Goal: Task Accomplishment & Management: Manage account settings

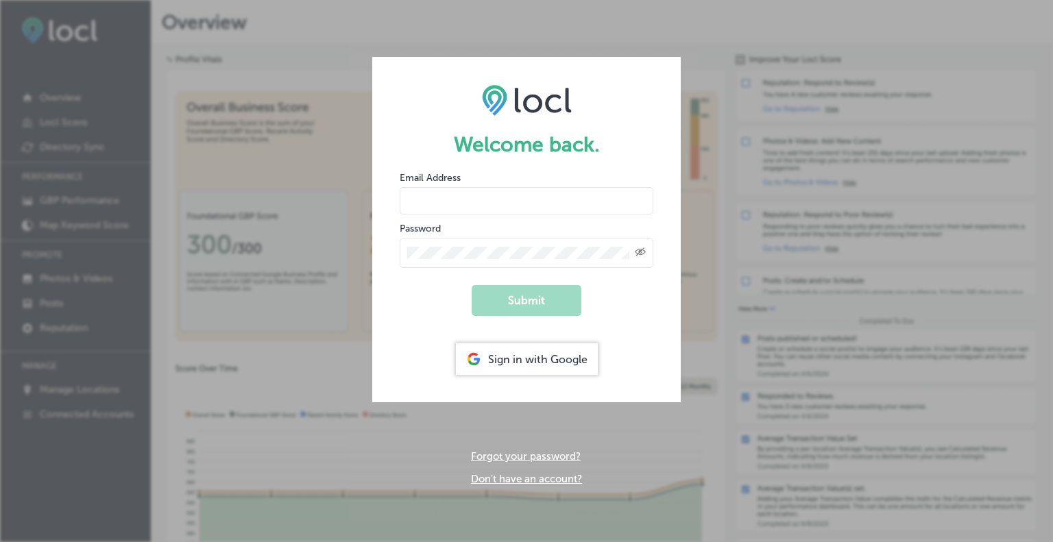
click at [488, 202] on input "email" at bounding box center [527, 200] width 254 height 27
click at [434, 195] on input "email" at bounding box center [527, 200] width 254 height 27
type input "[EMAIL_ADDRESS][DOMAIN_NAME]"
click at [465, 261] on div "Created with Sketch." at bounding box center [527, 253] width 254 height 30
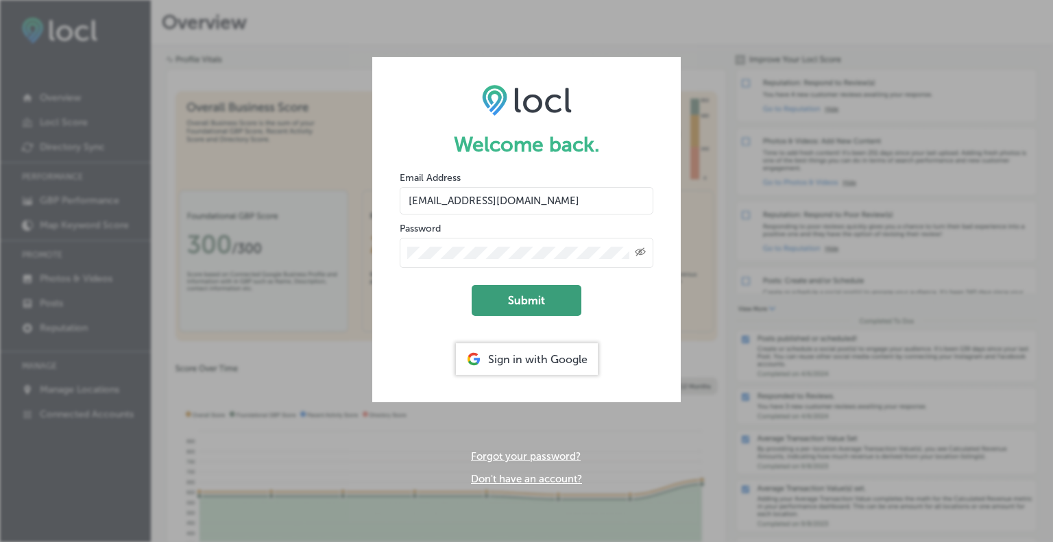
click at [548, 311] on button "Submit" at bounding box center [527, 300] width 110 height 31
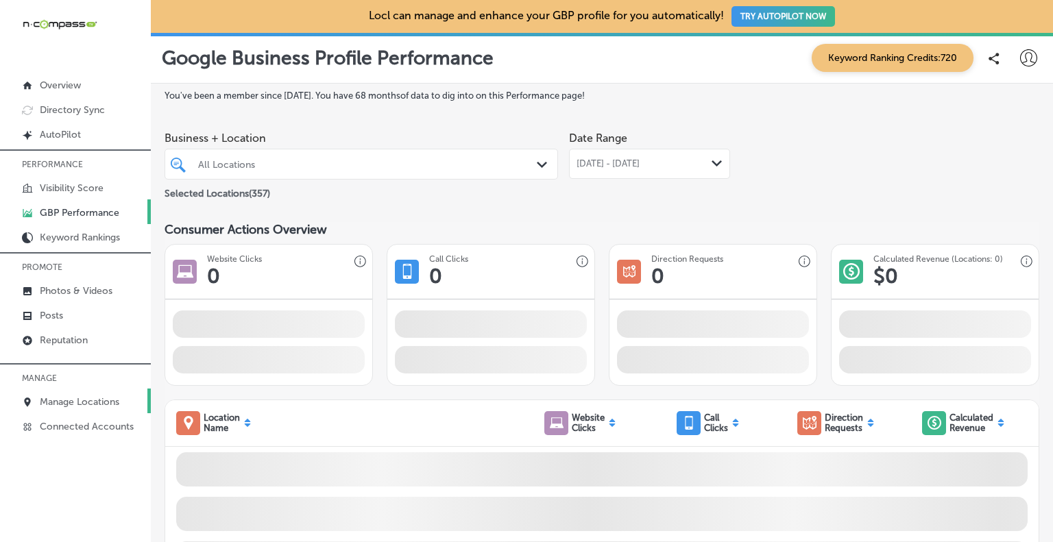
click at [72, 401] on p "Manage Locations" at bounding box center [79, 402] width 79 height 12
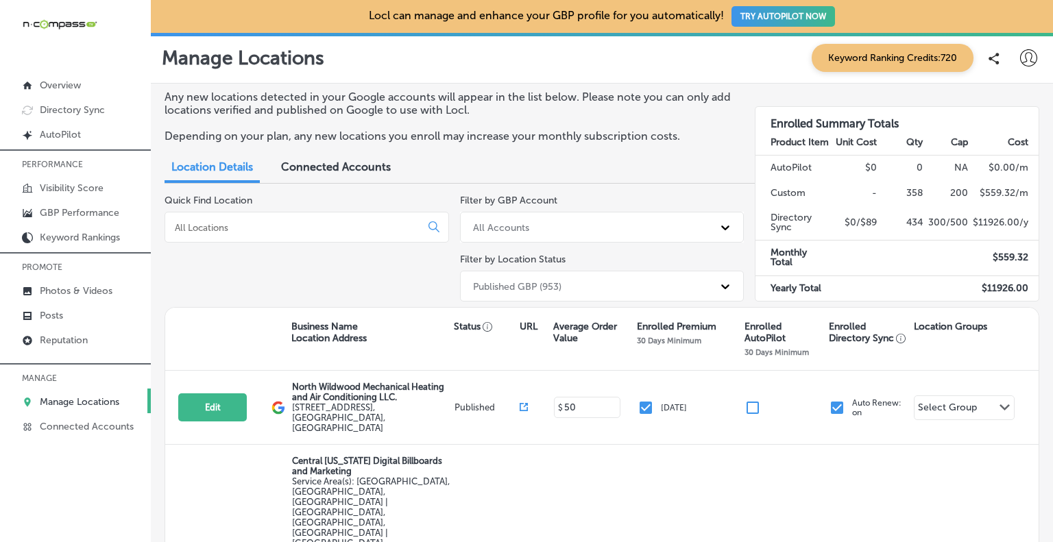
click at [233, 223] on input at bounding box center [295, 227] width 244 height 12
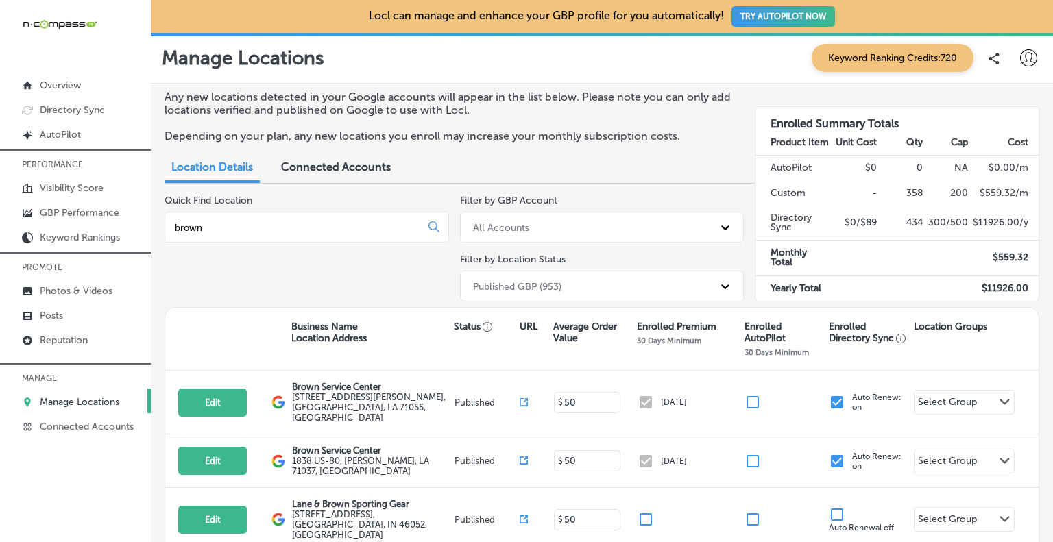
type input "brown"
click at [71, 86] on p "Overview" at bounding box center [60, 85] width 41 height 12
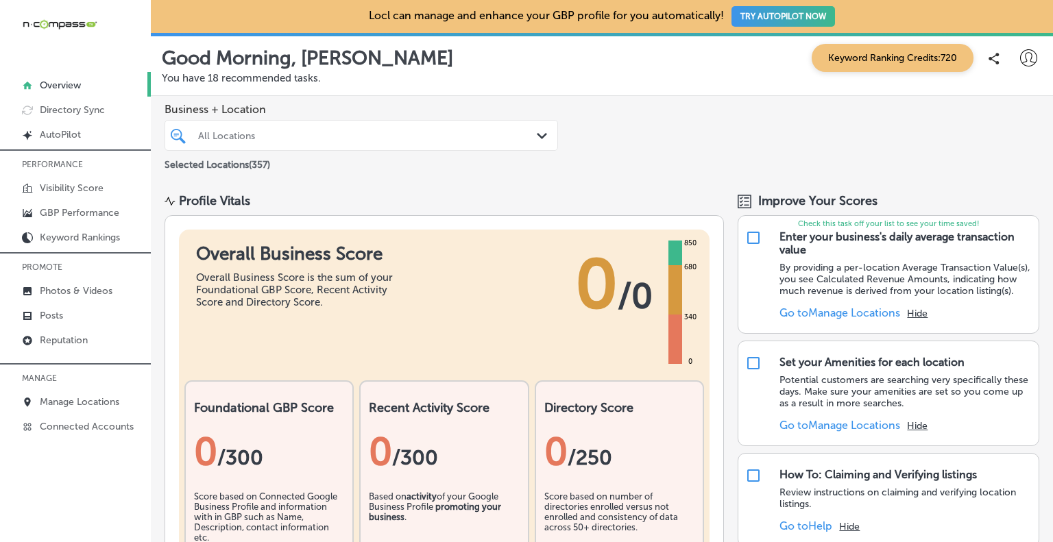
click at [1020, 52] on icon at bounding box center [1028, 57] width 17 height 17
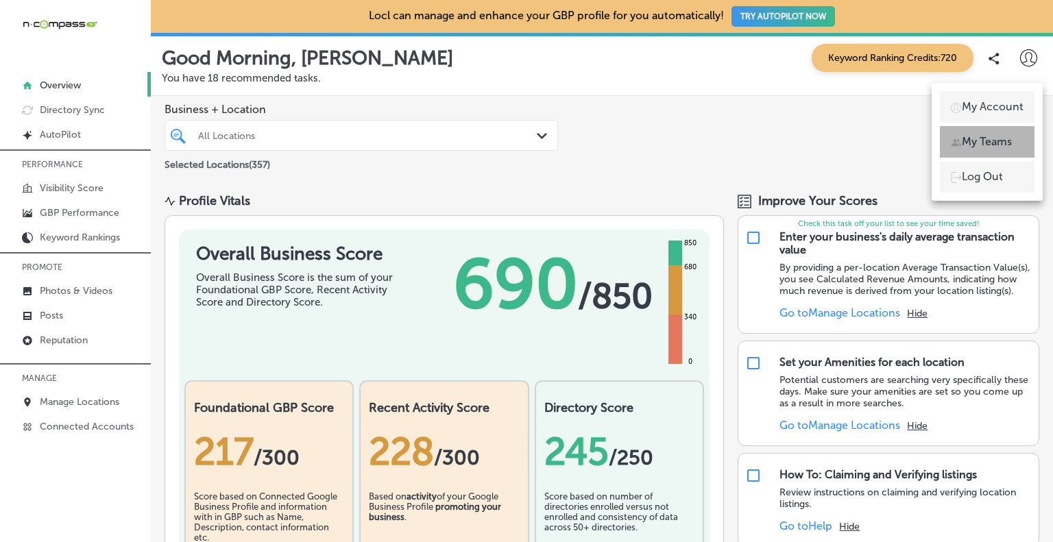
click at [983, 145] on p "My Teams" at bounding box center [987, 142] width 50 height 16
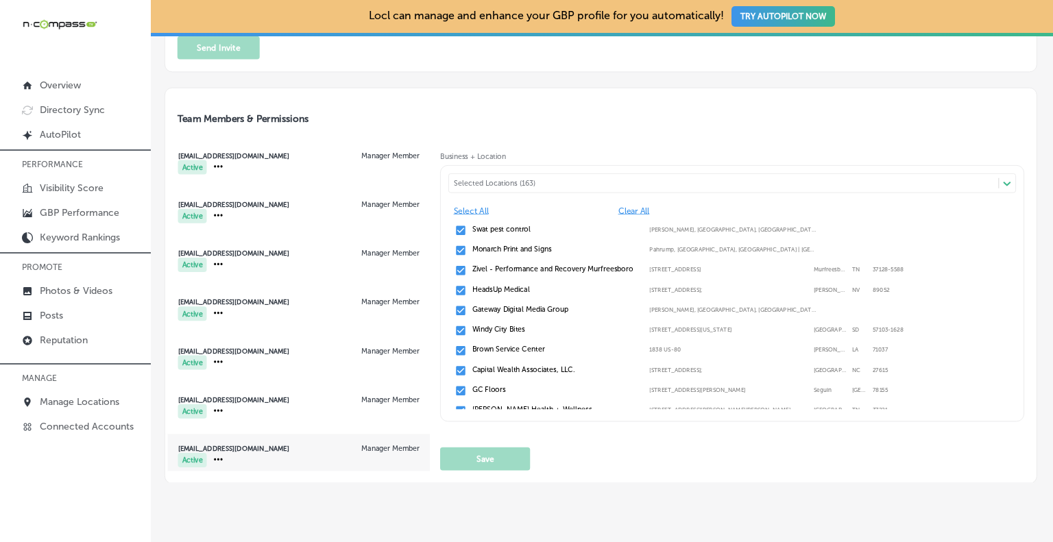
scroll to position [504, 0]
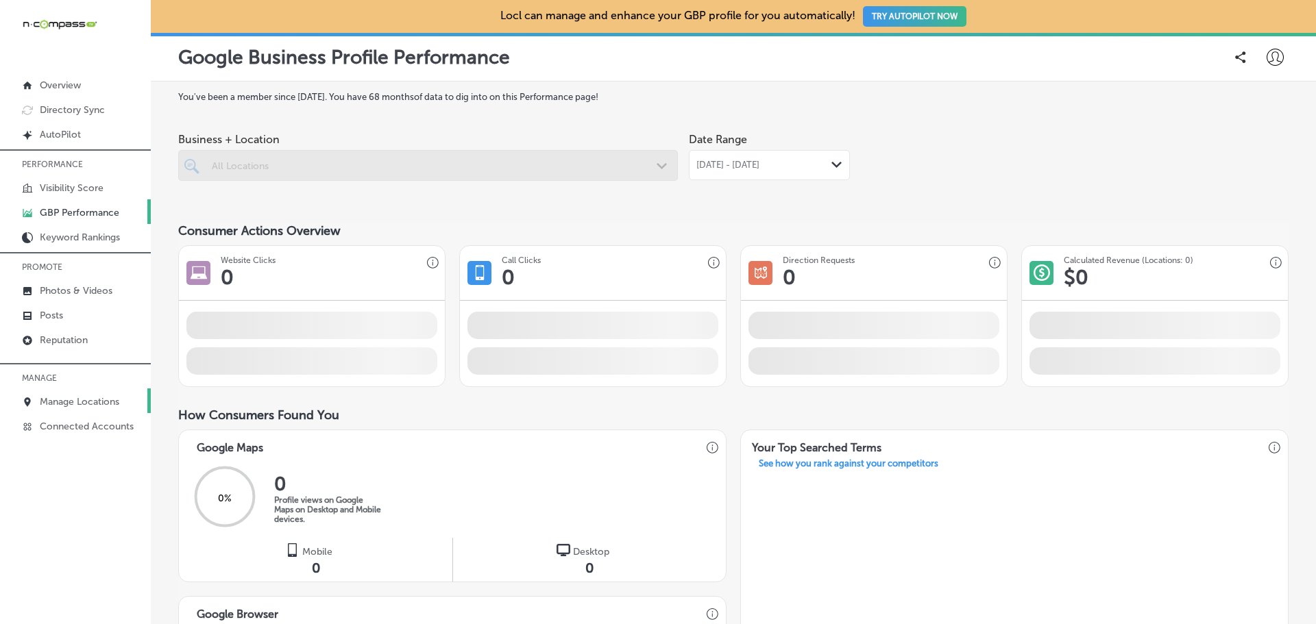
click at [82, 395] on link "Manage Locations" at bounding box center [75, 401] width 151 height 25
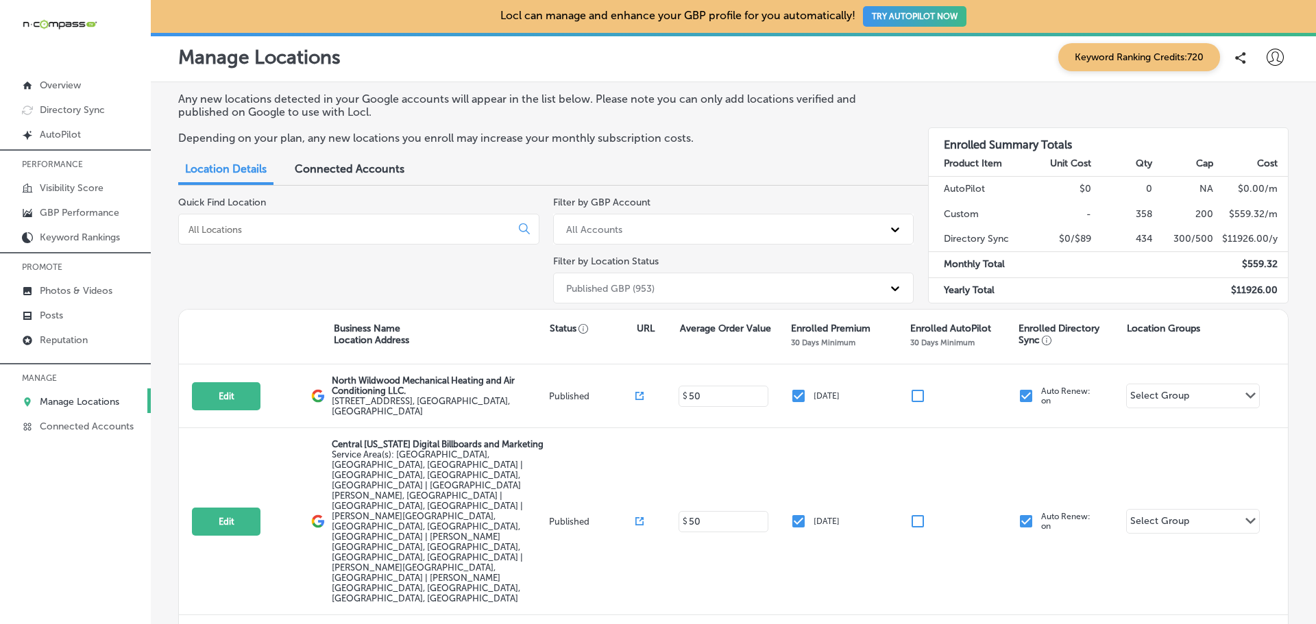
click at [234, 228] on input at bounding box center [347, 229] width 321 height 12
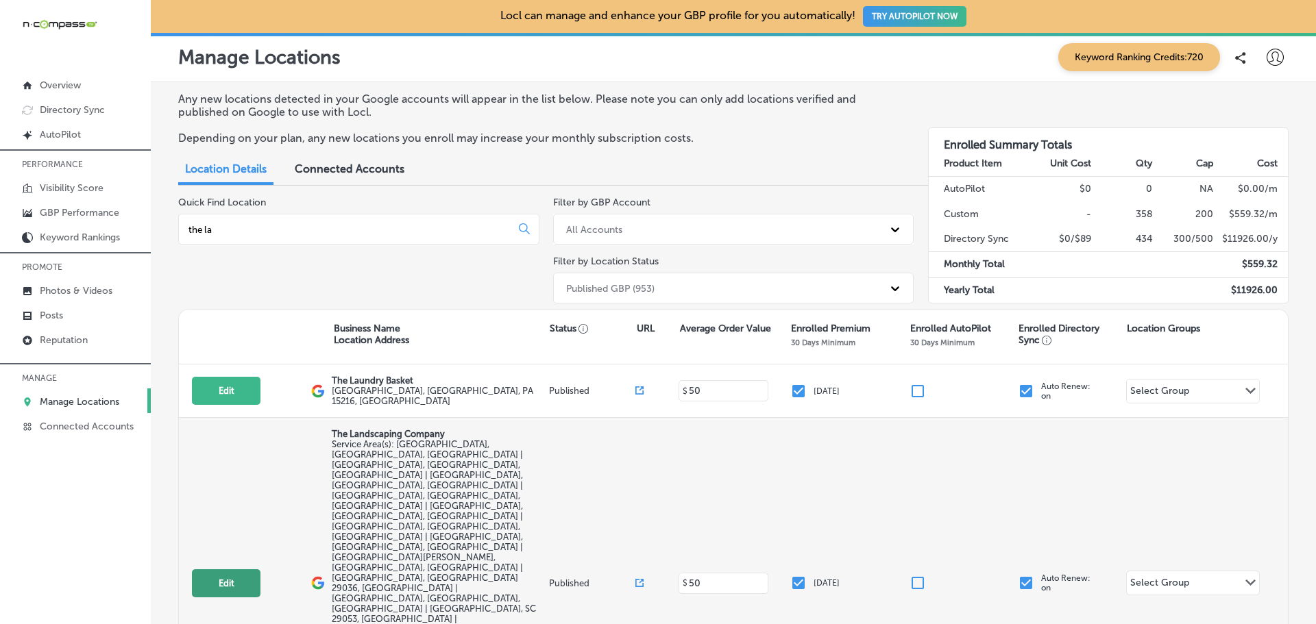
type input "the la"
click at [247, 570] on button "Edit" at bounding box center [226, 584] width 69 height 28
select select "US"
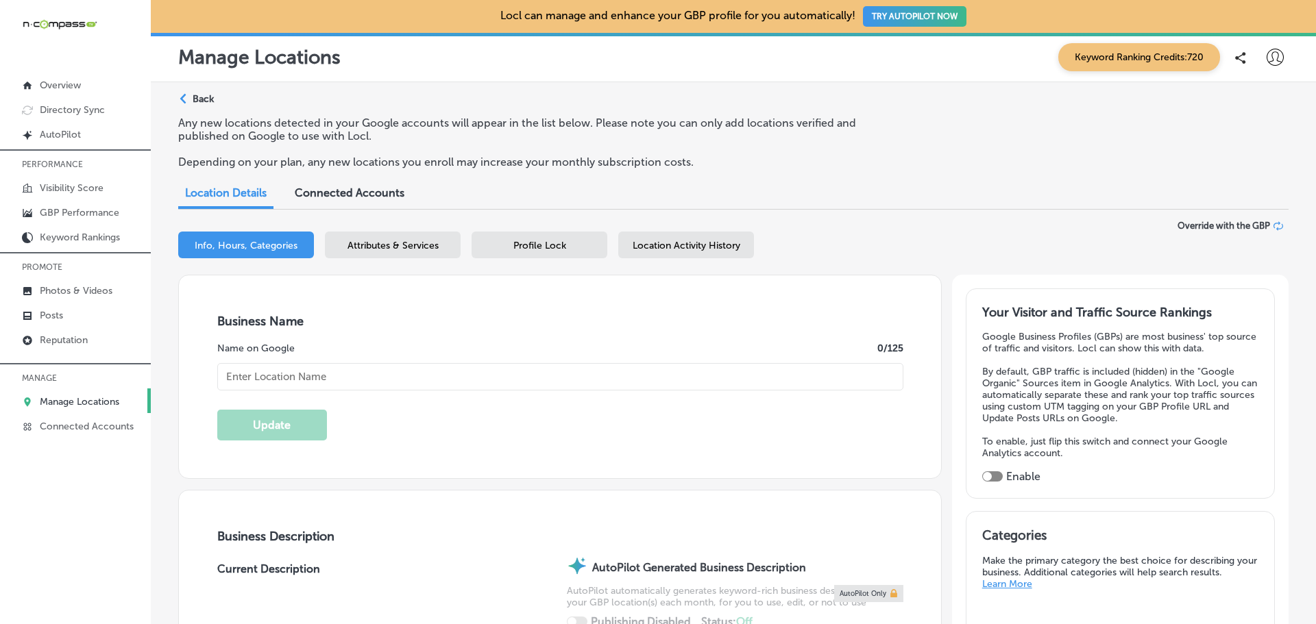
type input "[PHONE_NUMBER]"
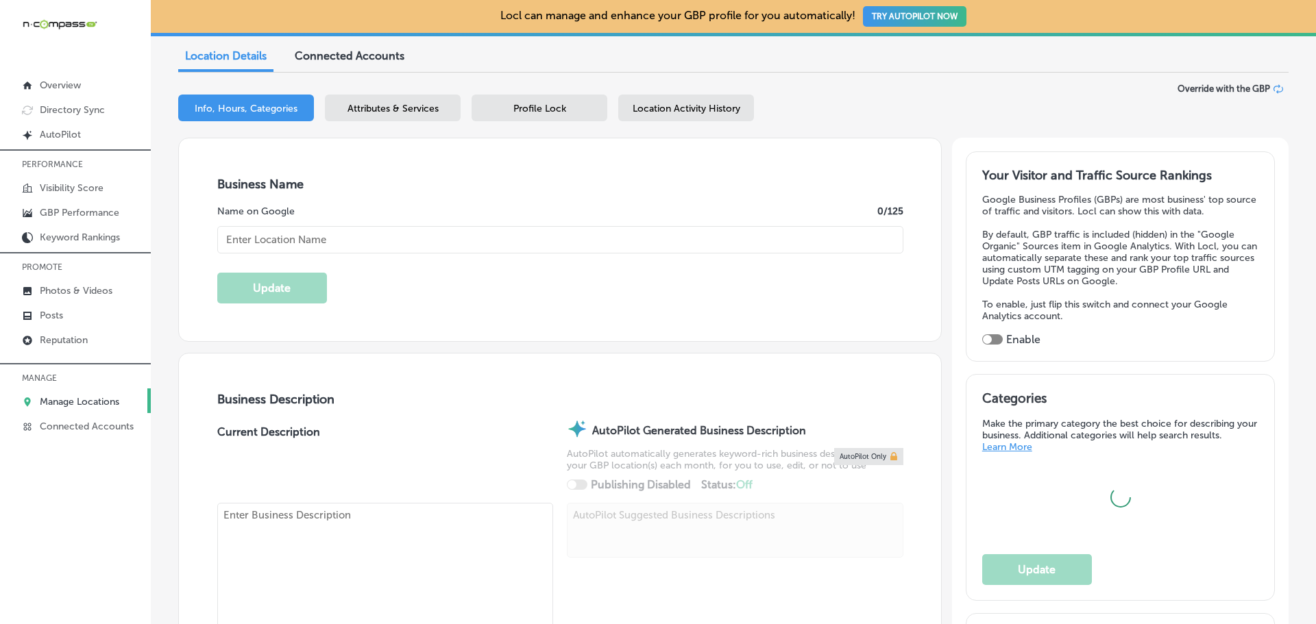
type input "[URL][DOMAIN_NAME]"
type input "The Landscaping Company"
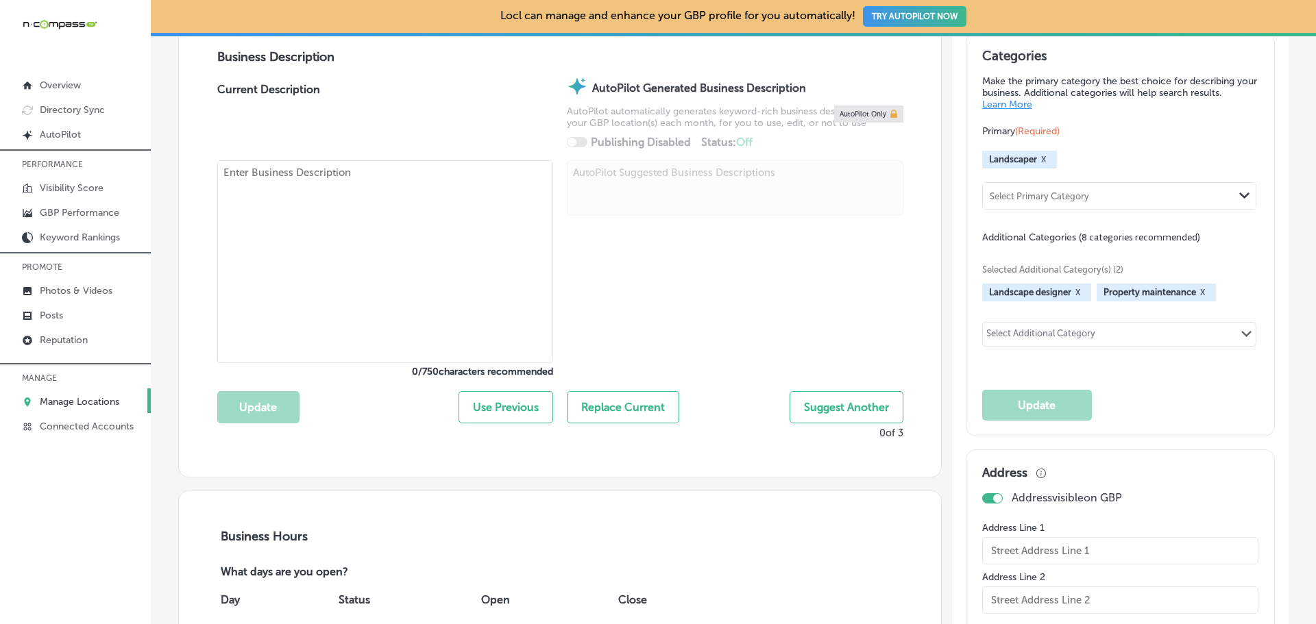
checkbox input "true"
checkbox input "false"
type input "[STREET_ADDRESS]"
type input "[GEOGRAPHIC_DATA]"
type input "29073"
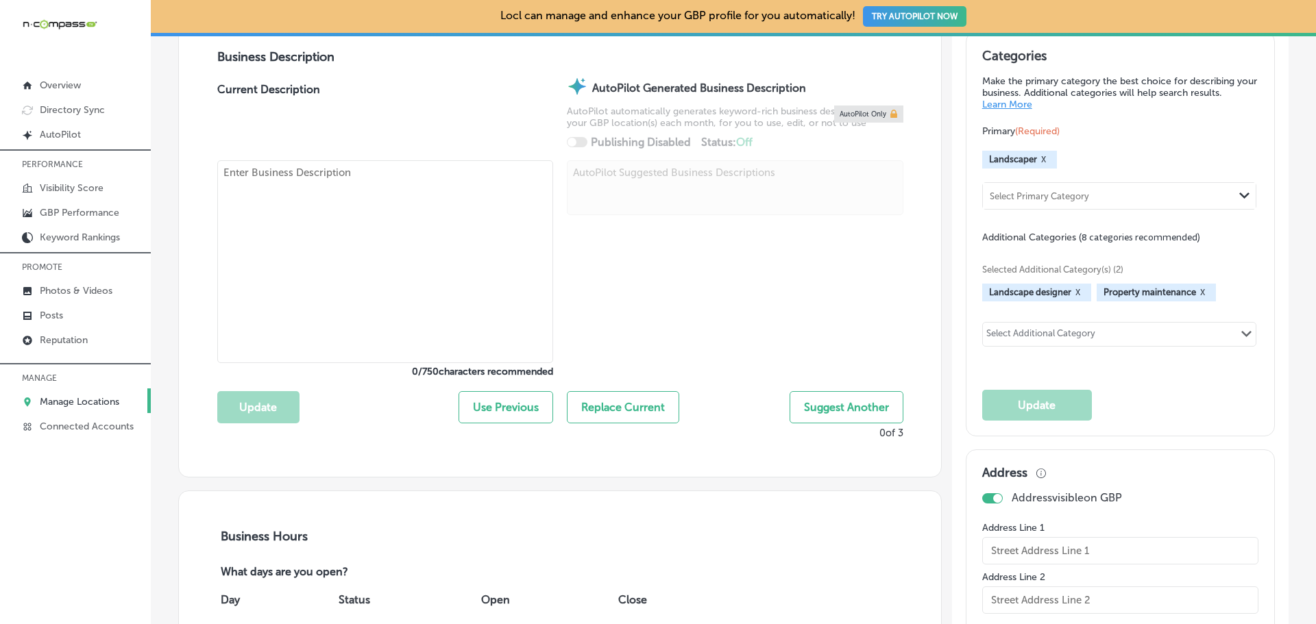
type input "US"
type textarea "The Landscaping Company (TLC) is your trusted partner for high-quality landscap…"
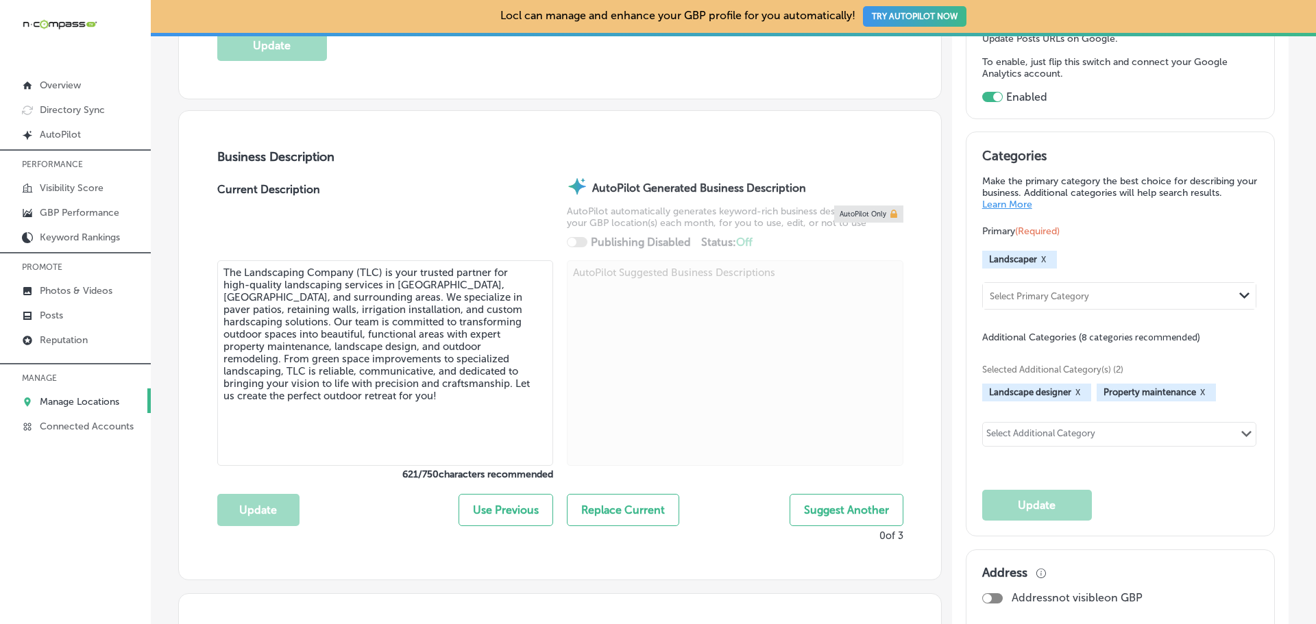
scroll to position [411, 0]
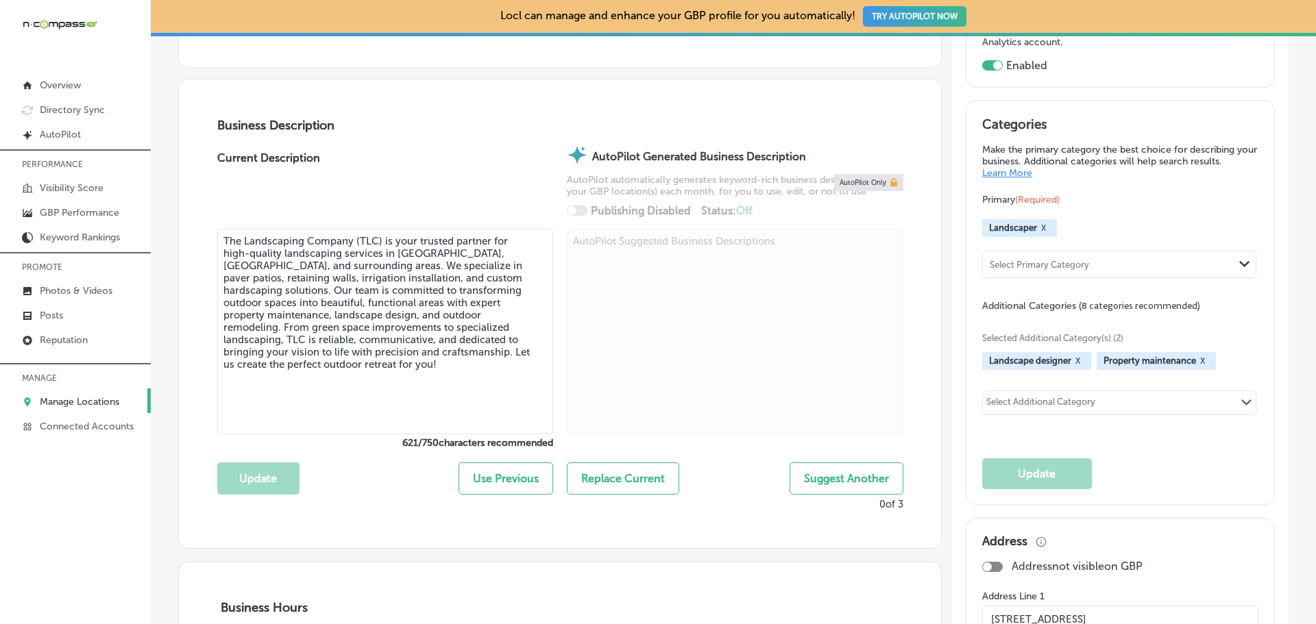
click at [1094, 395] on div "Select Additional Category Path Created with Sketch." at bounding box center [1119, 402] width 273 height 23
drag, startPoint x: 1101, startPoint y: 397, endPoint x: 986, endPoint y: 382, distance: 115.4
click at [1097, 400] on input "text" at bounding box center [1097, 405] width 1 height 10
type input "tree re"
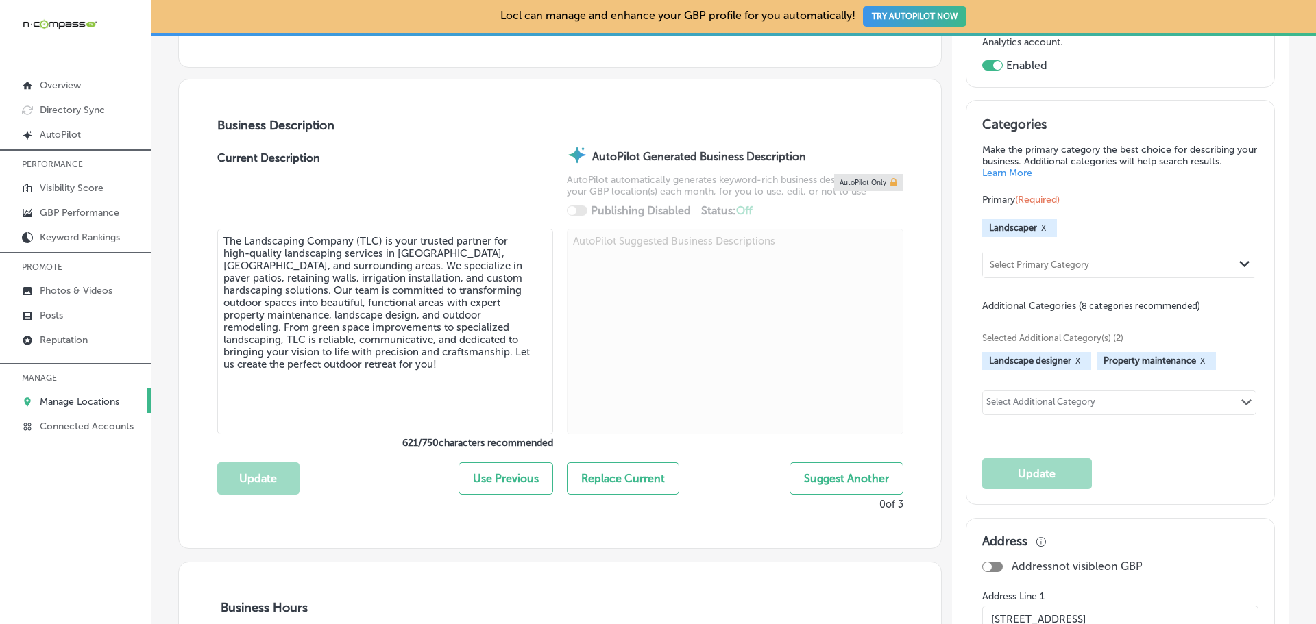
drag, startPoint x: 1029, startPoint y: 403, endPoint x: 933, endPoint y: 395, distance: 97.0
click at [1018, 397] on div "Select Additional Category" at bounding box center [1040, 405] width 109 height 16
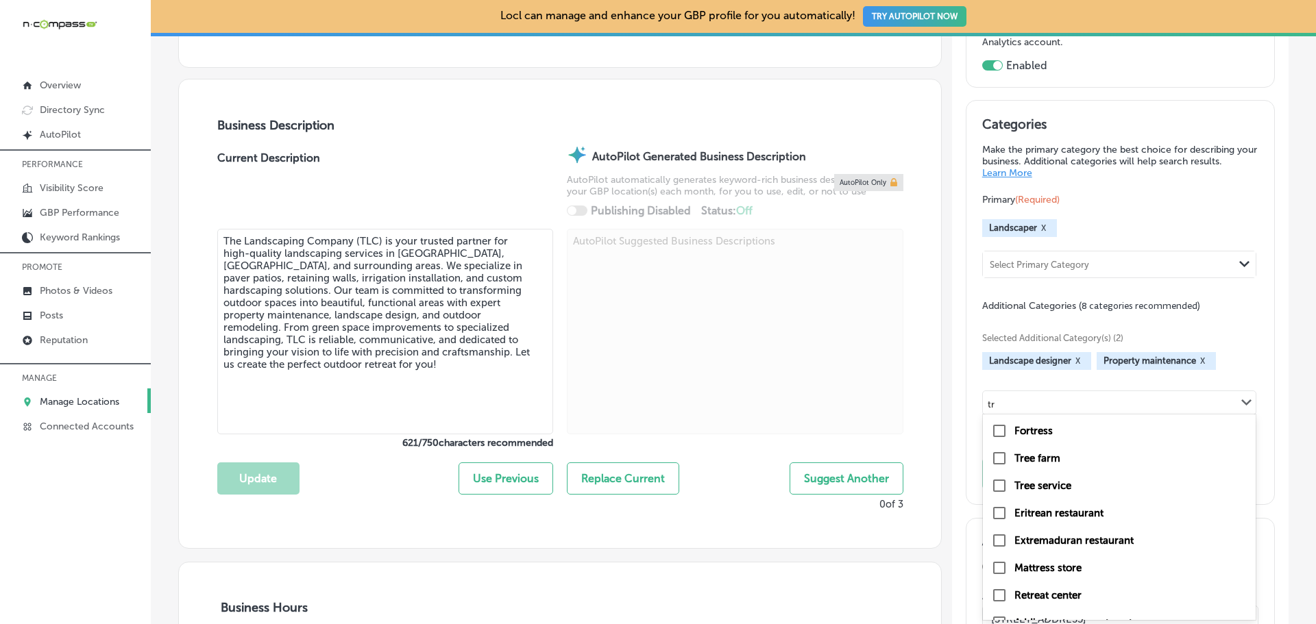
type input "t"
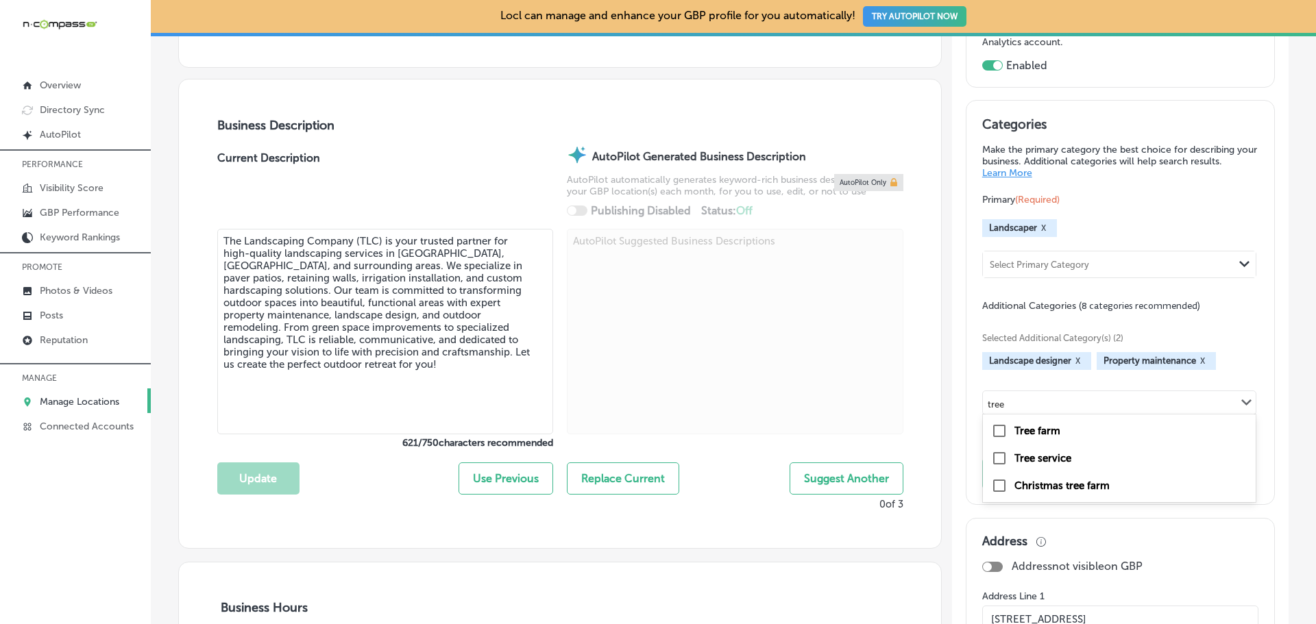
click at [1014, 458] on label "Tree service" at bounding box center [1042, 458] width 57 height 12
type input "tree"
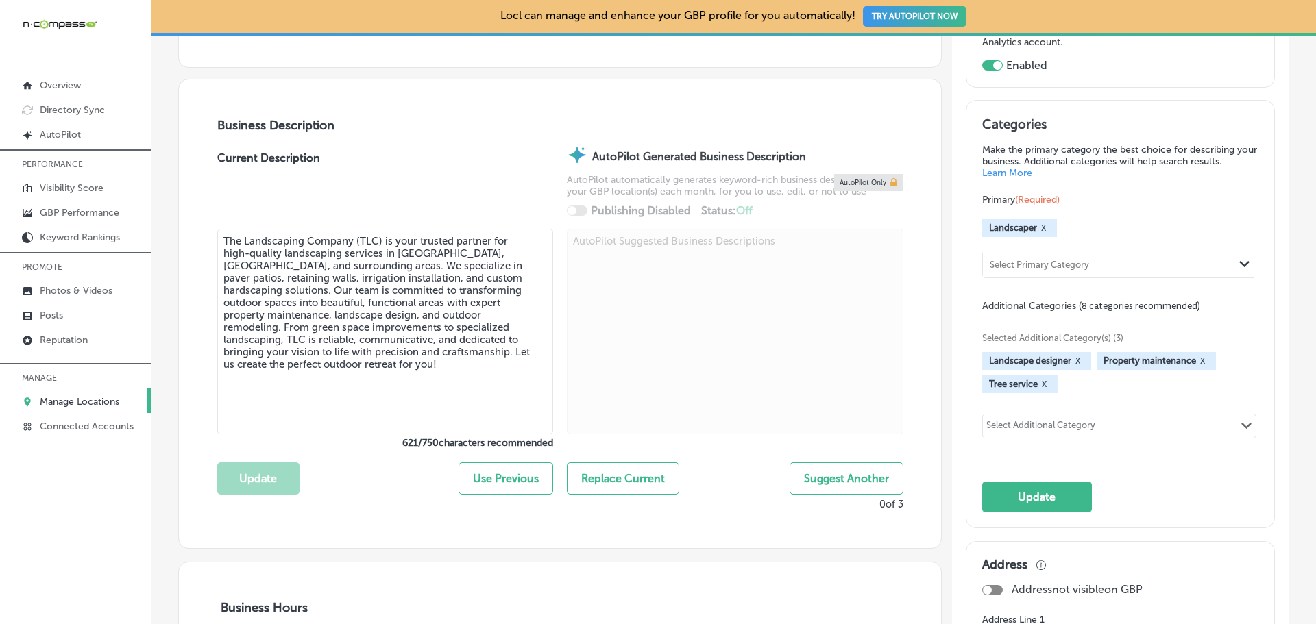
click at [1047, 420] on div "Select Additional Category" at bounding box center [1040, 428] width 109 height 16
type input "h"
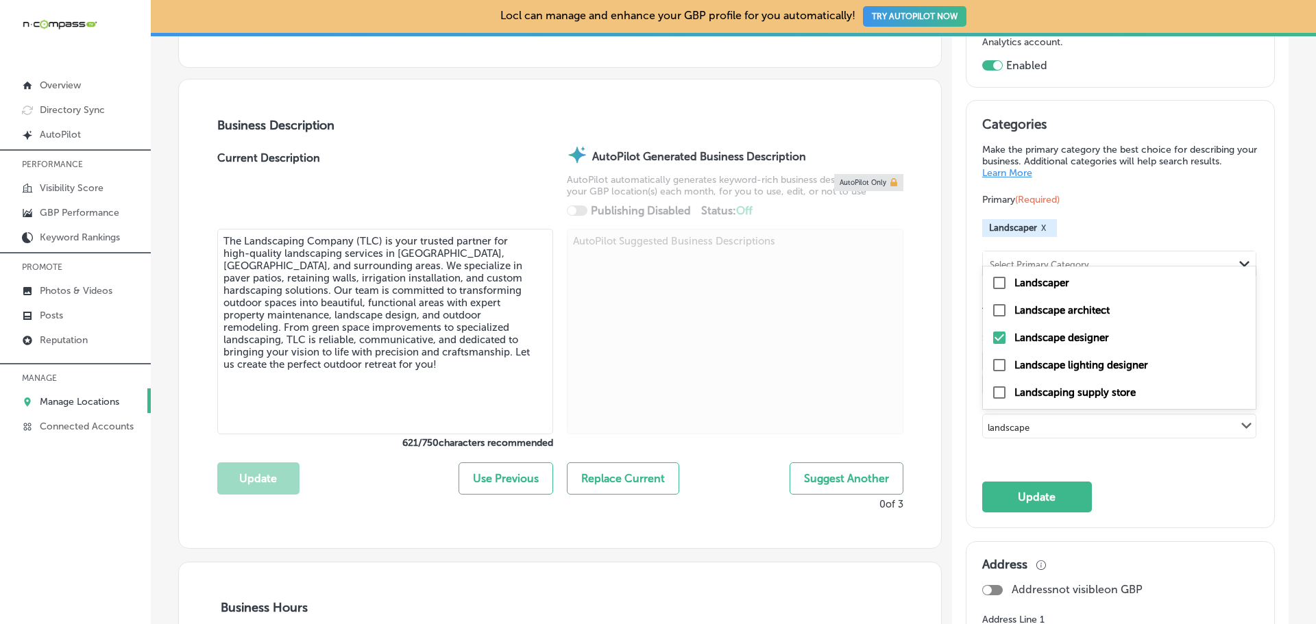
type input "landscape"
click at [1070, 450] on div "Selected Additional Category(s) (3) Landscape designer X Property maintenance X…" at bounding box center [1120, 384] width 277 height 143
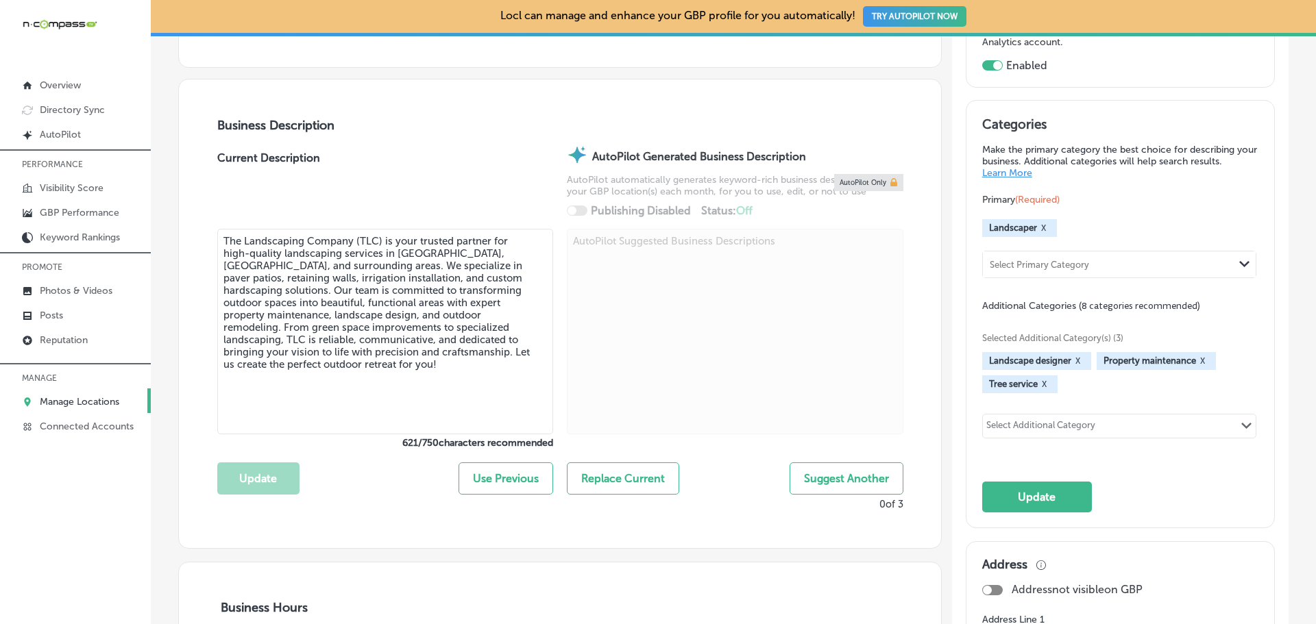
click at [1015, 421] on div "Select Additional Category" at bounding box center [1040, 428] width 109 height 16
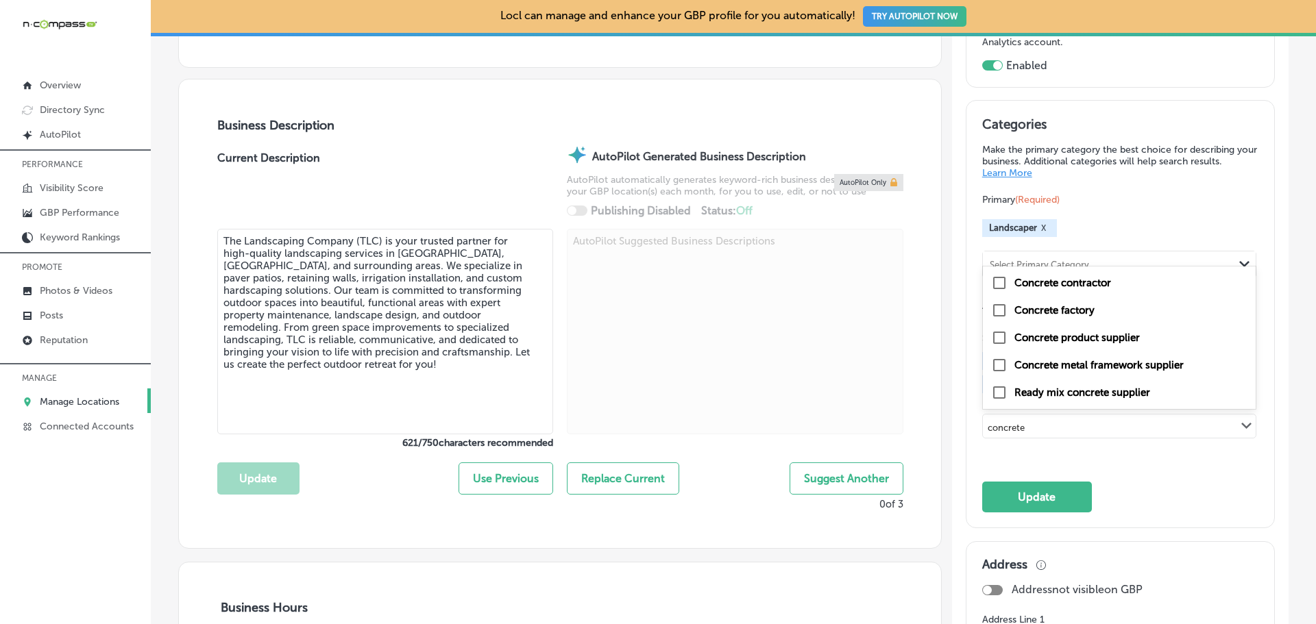
type input "concrete"
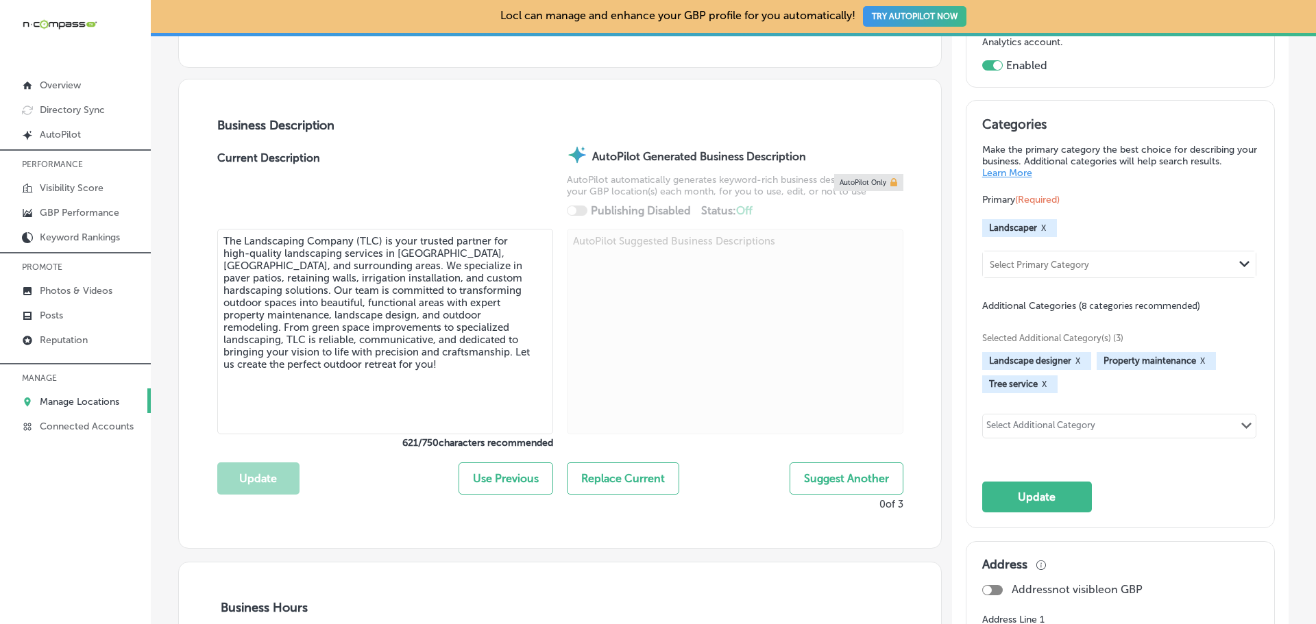
scroll to position [343, 0]
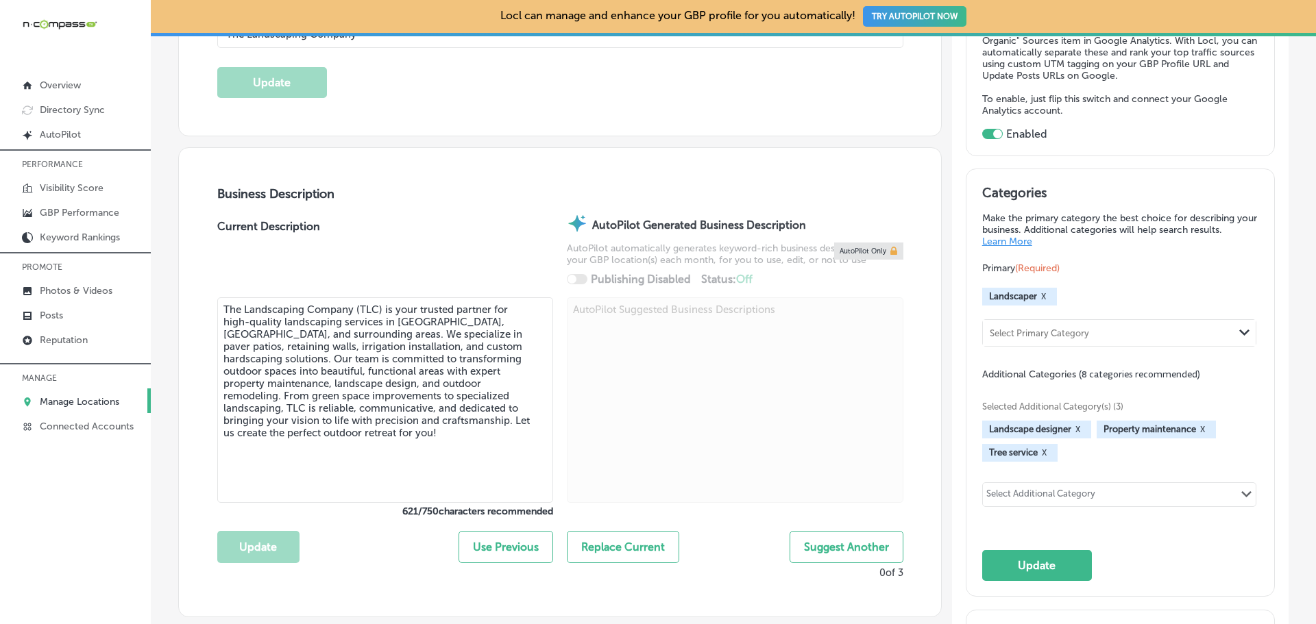
click at [1100, 488] on div "Select Additional Category Path Created with Sketch." at bounding box center [1119, 494] width 273 height 23
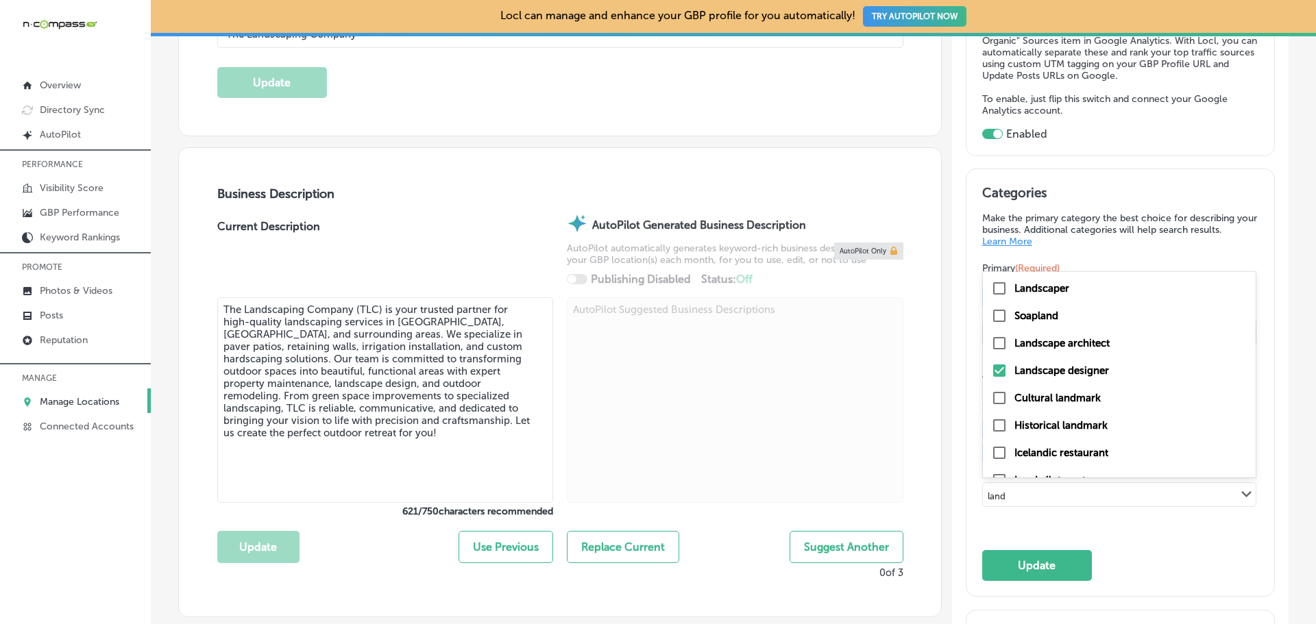
type input "lands"
checkbox input "true"
checkbox input "false"
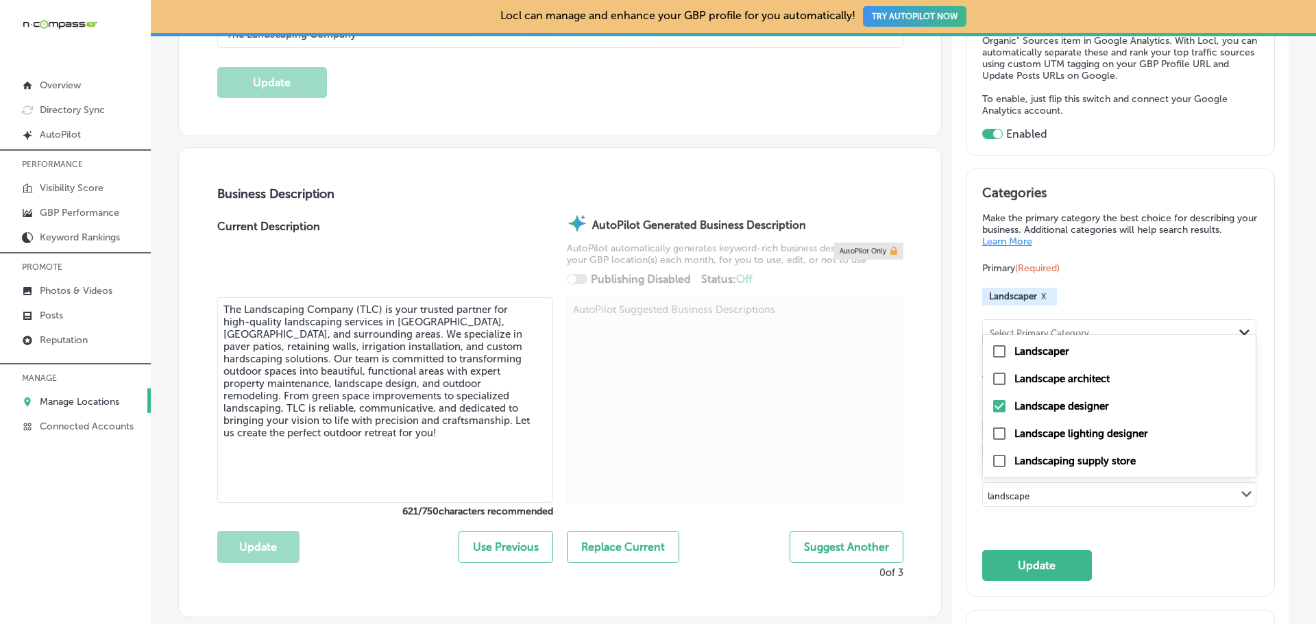
click at [991, 376] on input "checkbox" at bounding box center [999, 379] width 16 height 16
type input "landscape"
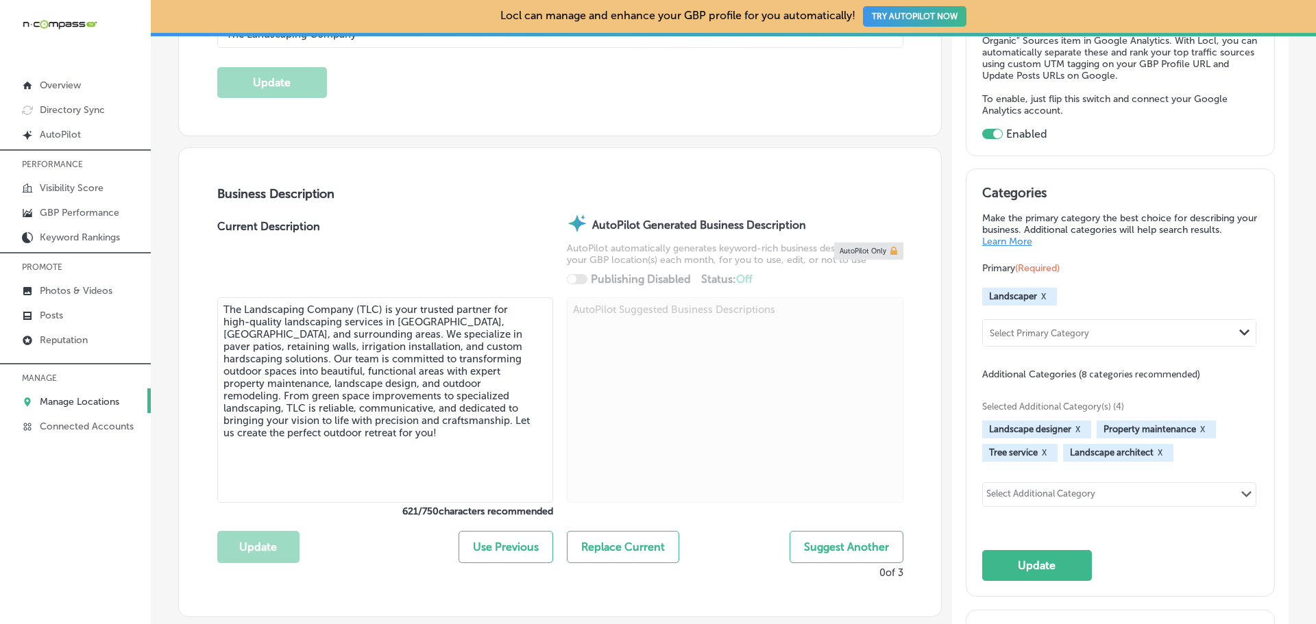
click at [1053, 493] on div "Select Additional Category" at bounding box center [1040, 497] width 109 height 16
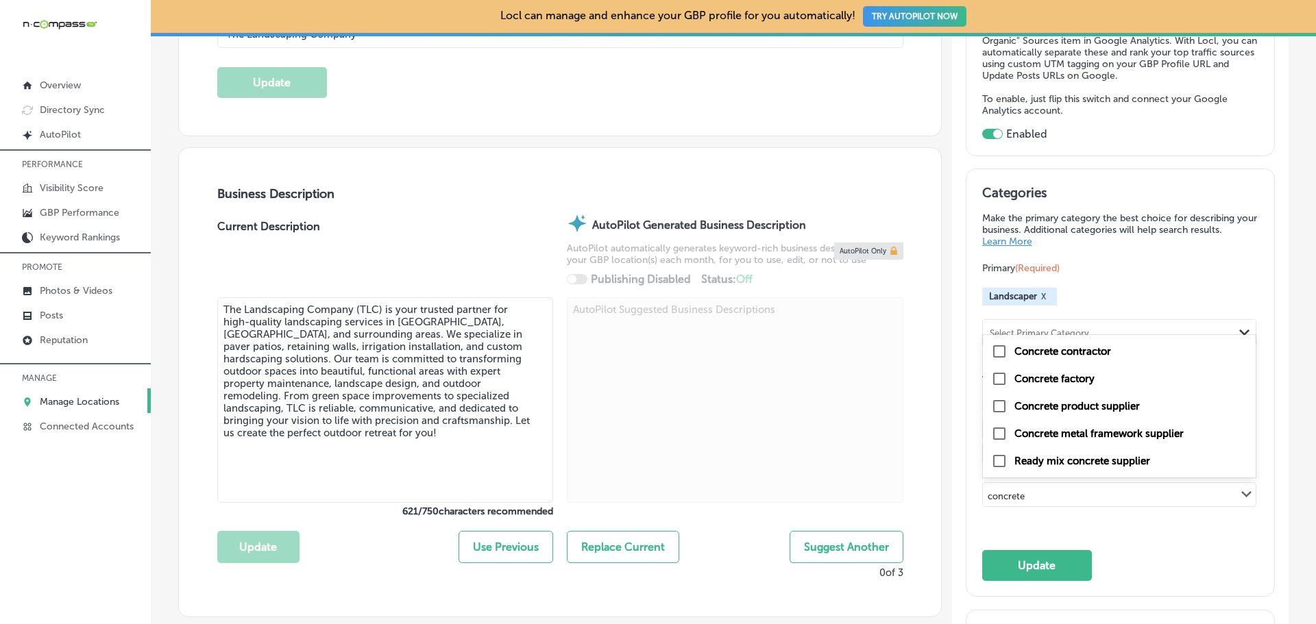
type input "concrete"
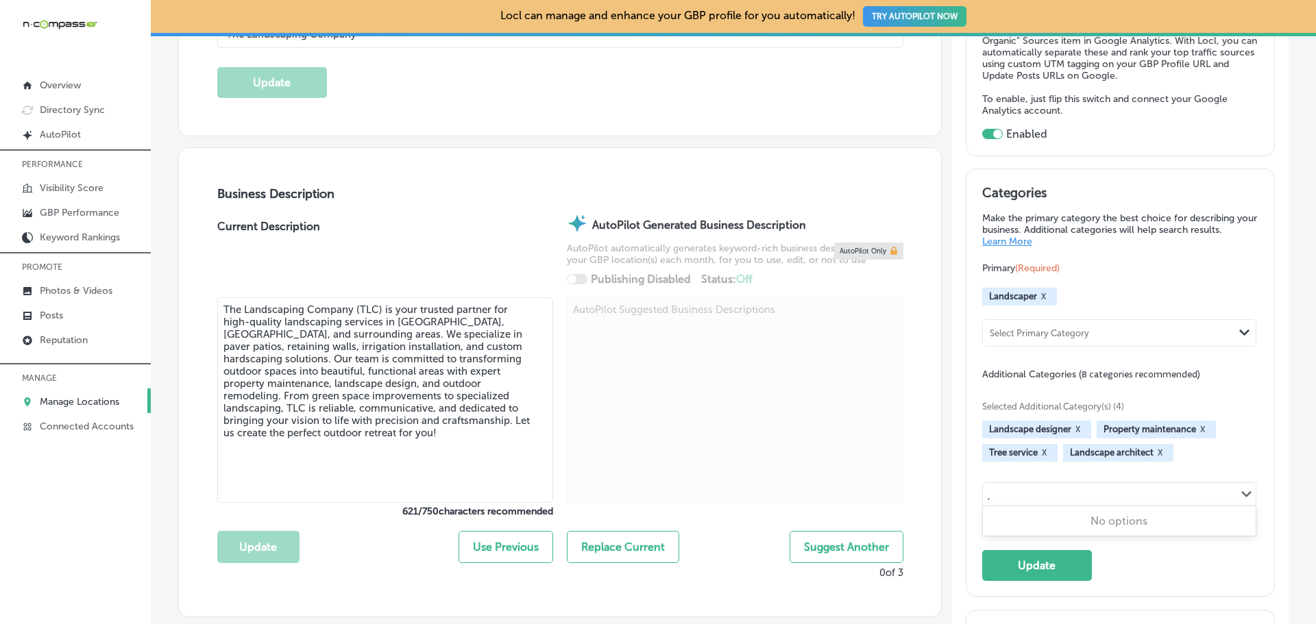
type input ","
